Goal: Navigation & Orientation: Understand site structure

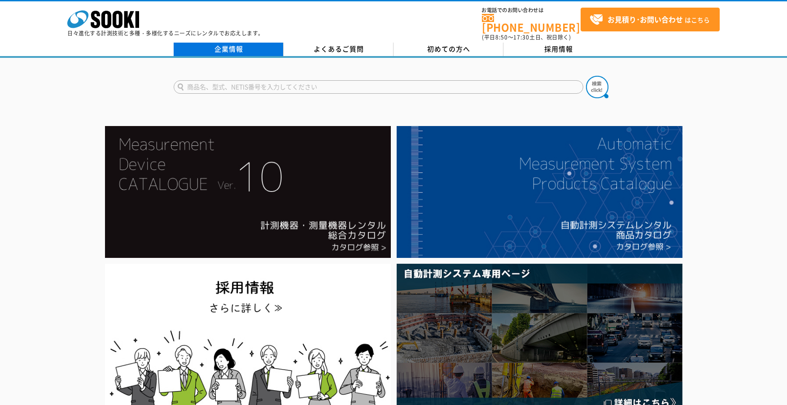
click at [247, 43] on link "企業情報" at bounding box center [229, 49] width 110 height 13
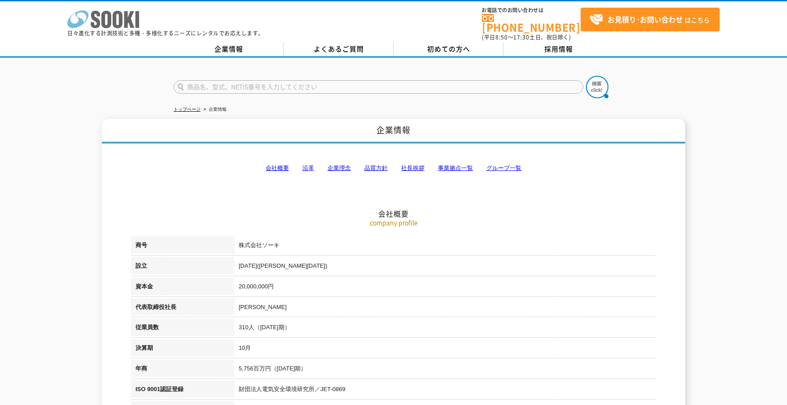
click at [134, 22] on icon "株式会社 ソーキ" at bounding box center [103, 19] width 72 height 18
